Goal: Task Accomplishment & Management: Manage account settings

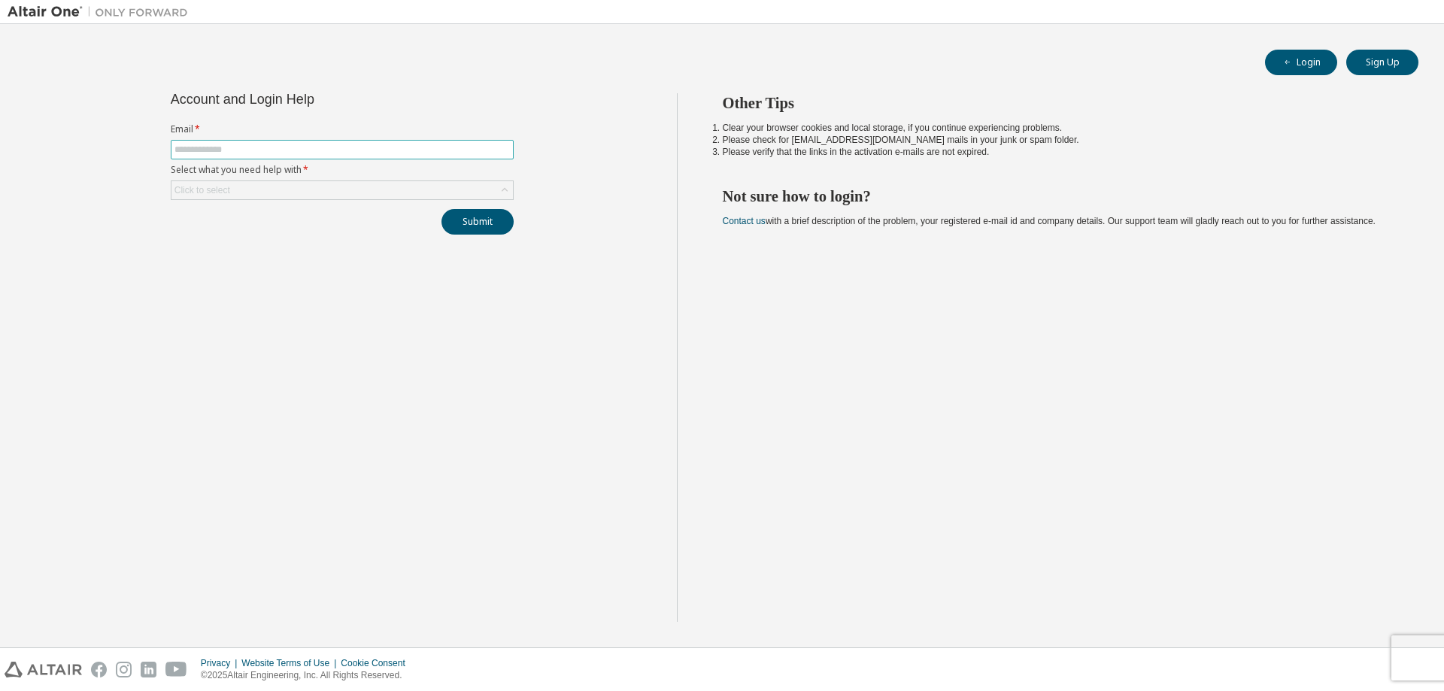
click at [283, 147] on input "text" at bounding box center [342, 150] width 335 height 12
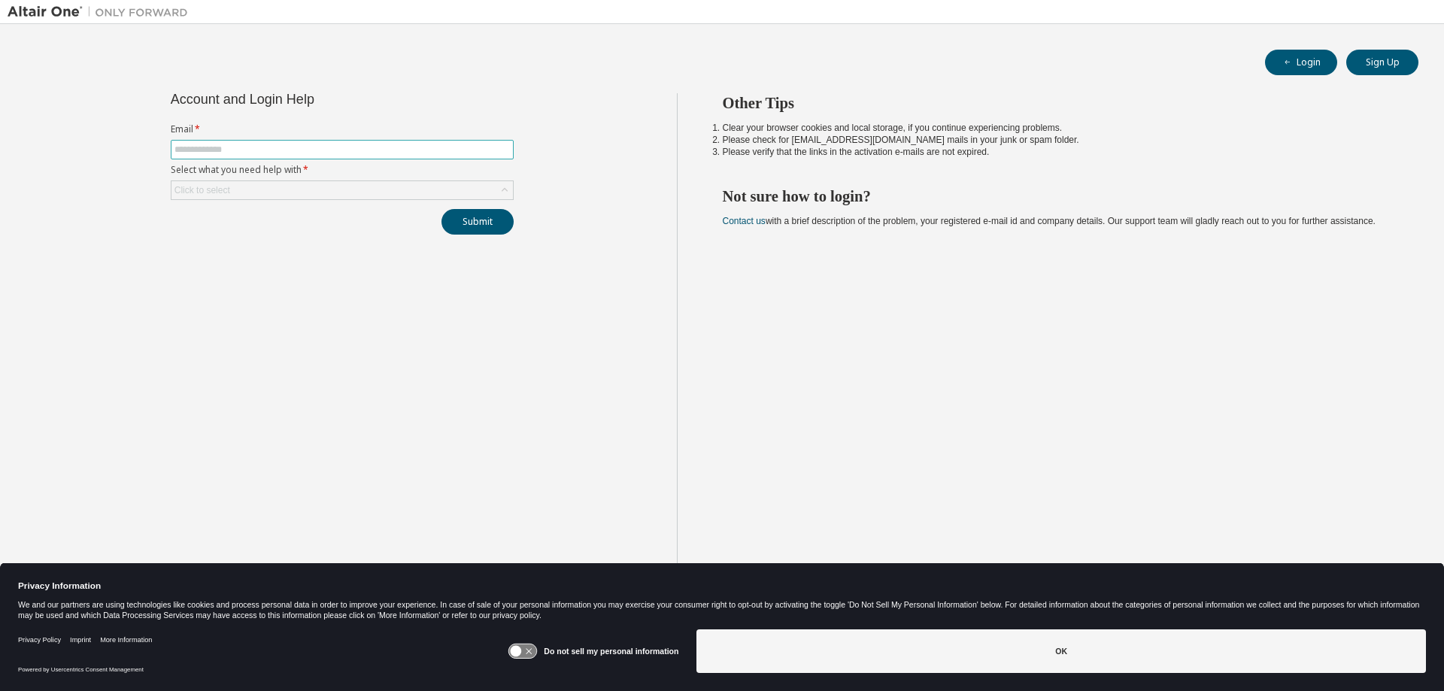
click at [311, 154] on input "text" at bounding box center [342, 150] width 335 height 12
type input "**********"
click at [311, 189] on div "Click to select" at bounding box center [343, 190] width 342 height 18
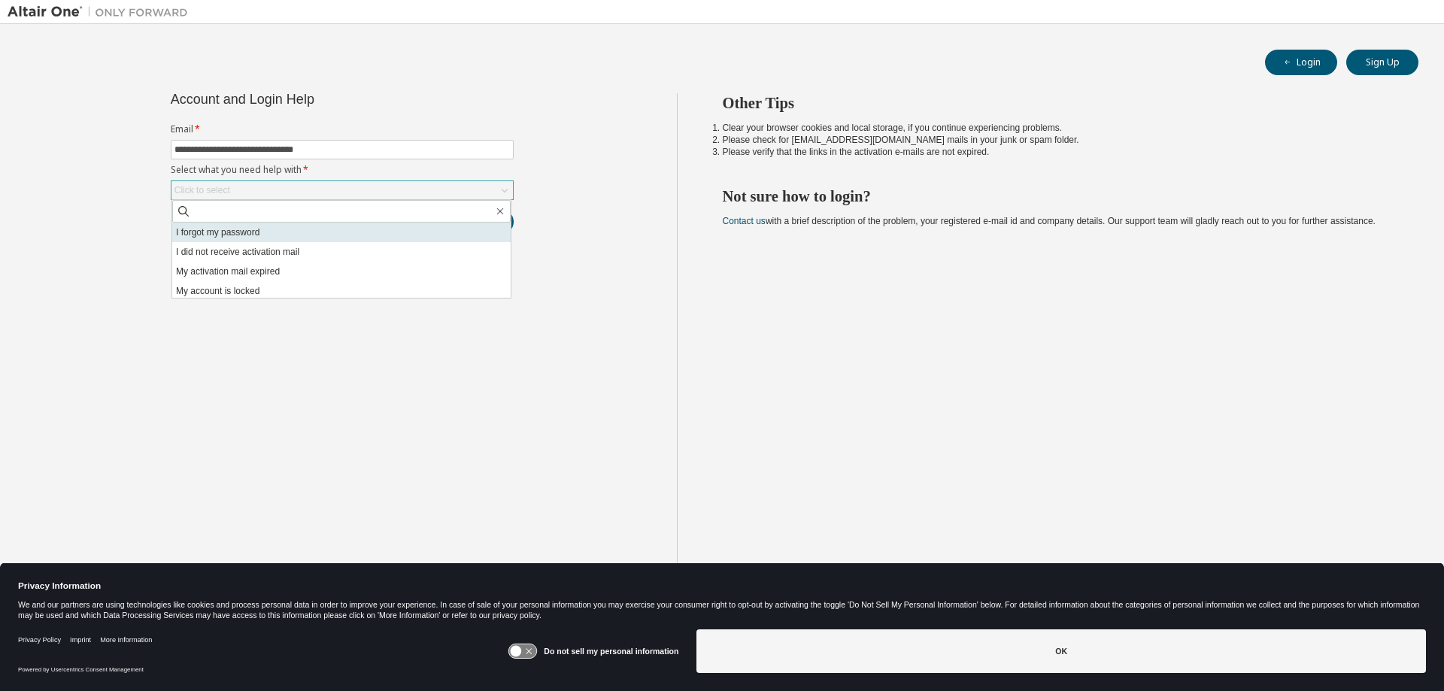
click at [302, 232] on li "I forgot my password" at bounding box center [341, 233] width 338 height 20
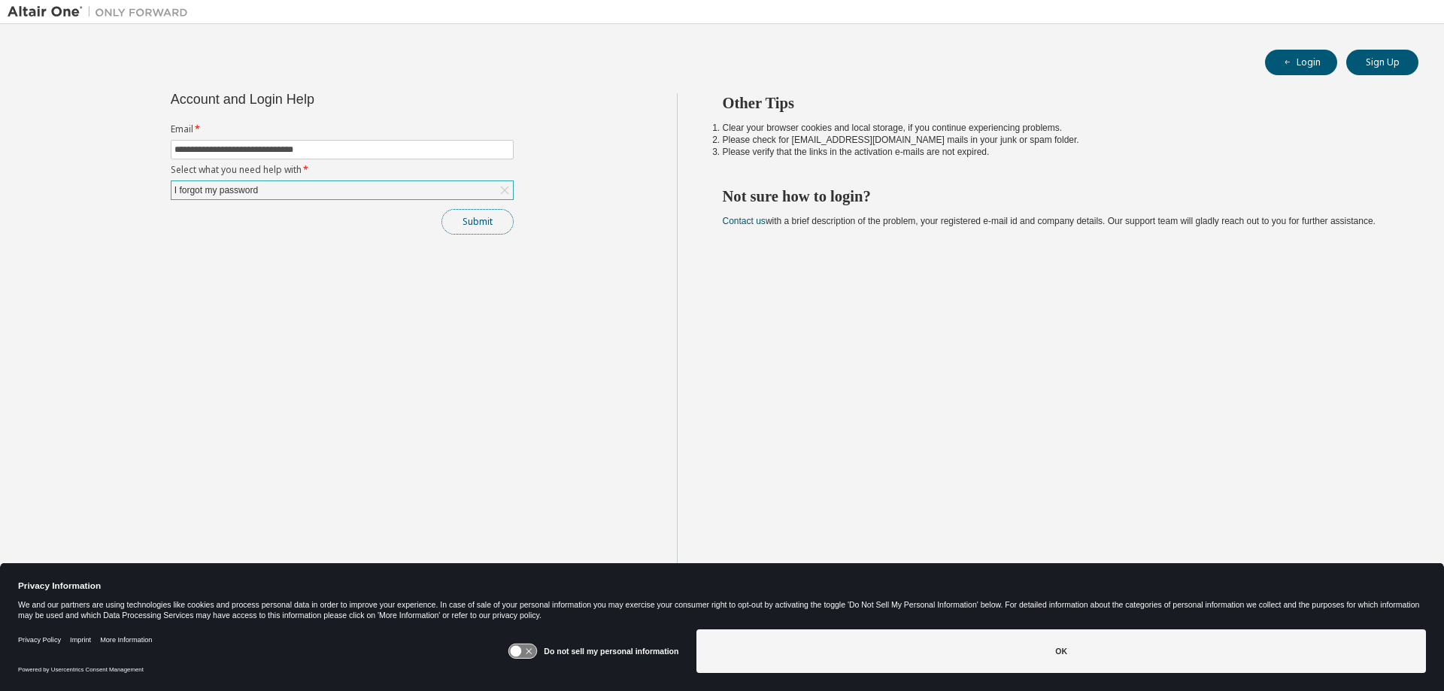
click at [472, 222] on button "Submit" at bounding box center [478, 222] width 72 height 26
click at [520, 647] on icon at bounding box center [516, 651] width 11 height 11
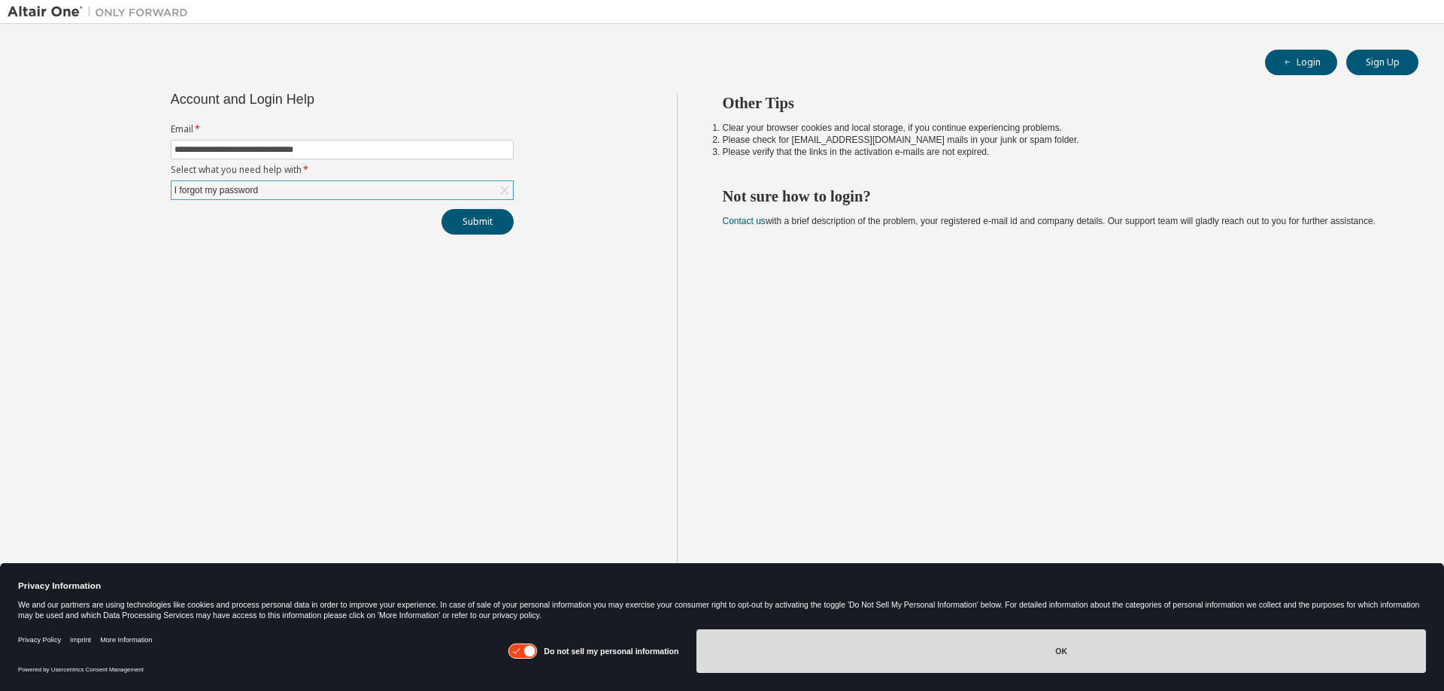
click at [903, 641] on button "OK" at bounding box center [1062, 652] width 730 height 44
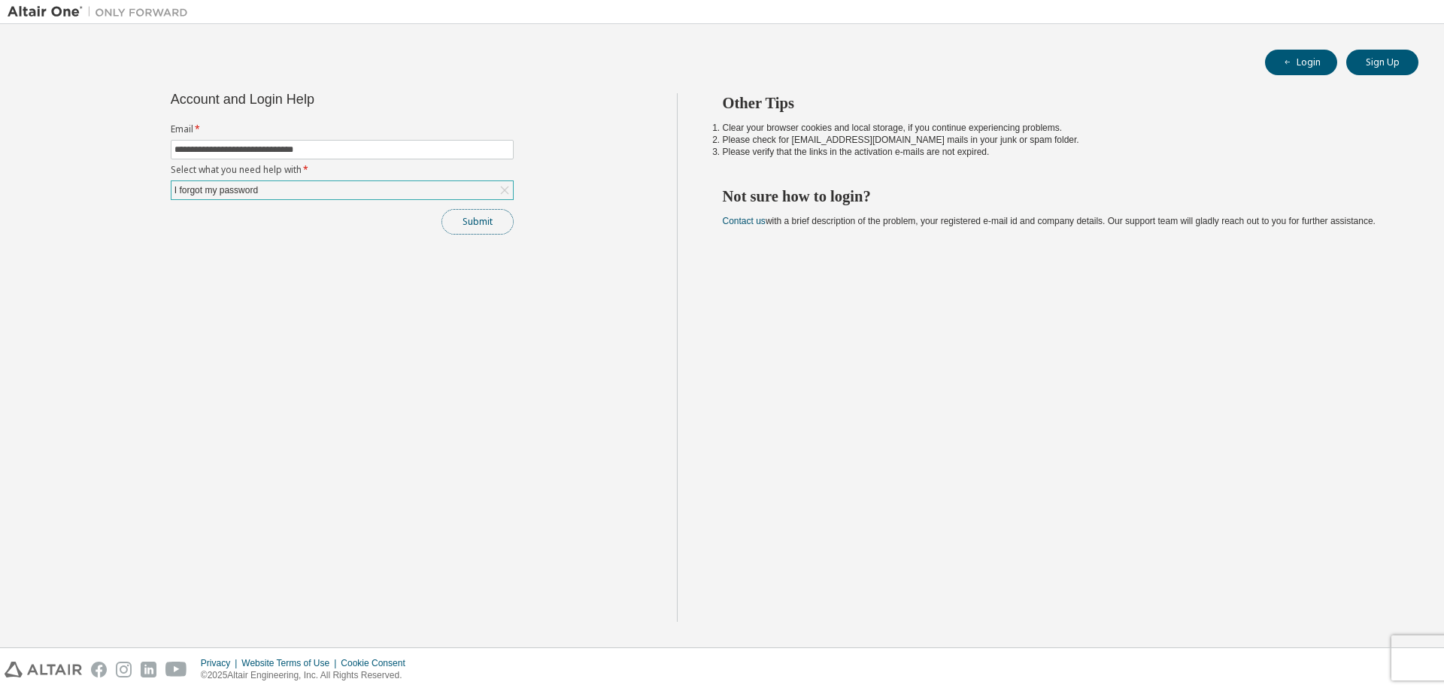
click at [486, 223] on button "Submit" at bounding box center [478, 222] width 72 height 26
